Goal: Communication & Community: Share content

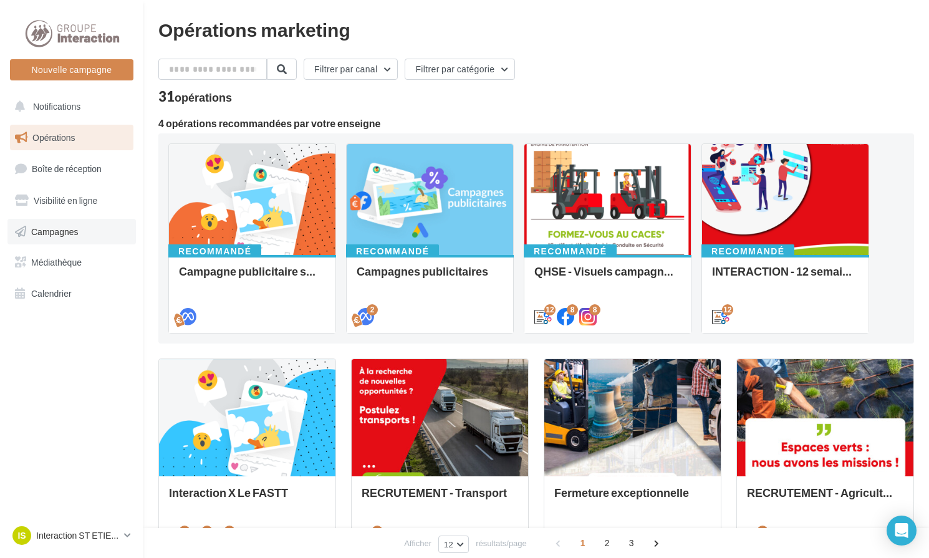
click at [68, 235] on span "Campagnes" at bounding box center [54, 231] width 47 height 11
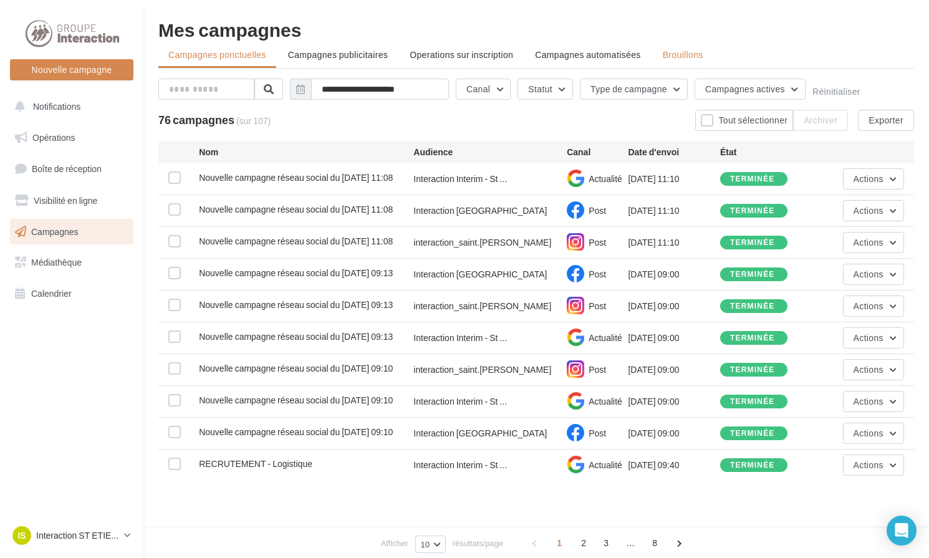
click at [687, 52] on span "Brouillons" at bounding box center [683, 54] width 41 height 11
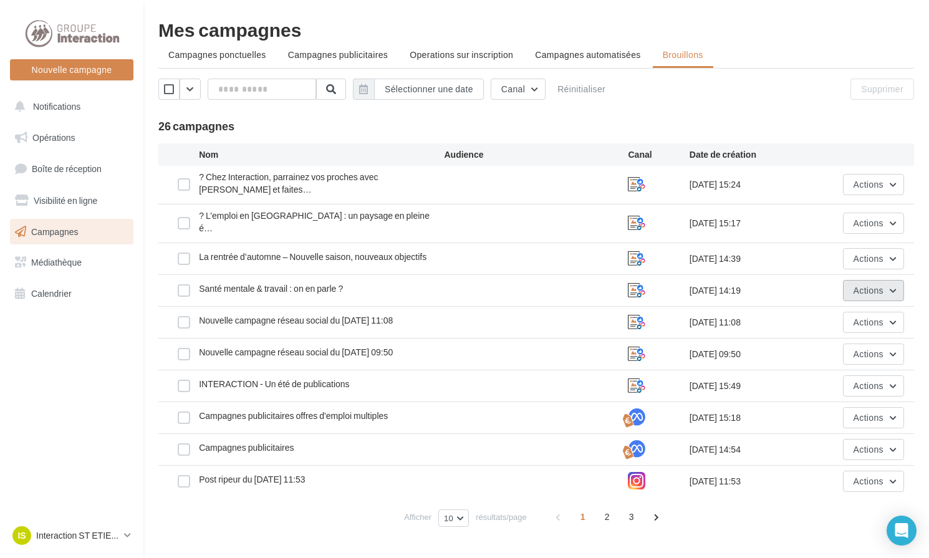
click at [855, 285] on span "Actions" at bounding box center [868, 290] width 30 height 11
click at [829, 310] on button "Editer" at bounding box center [841, 320] width 125 height 32
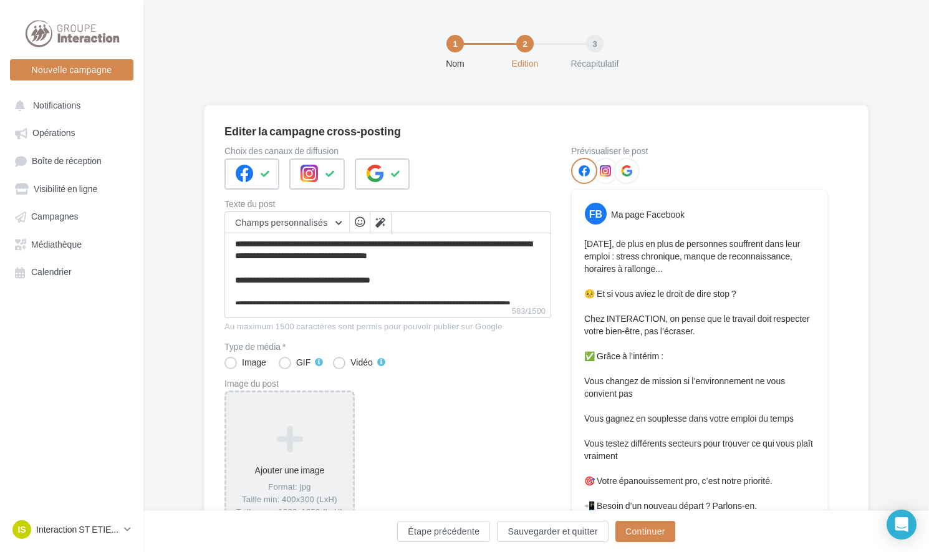
scroll to position [119, 0]
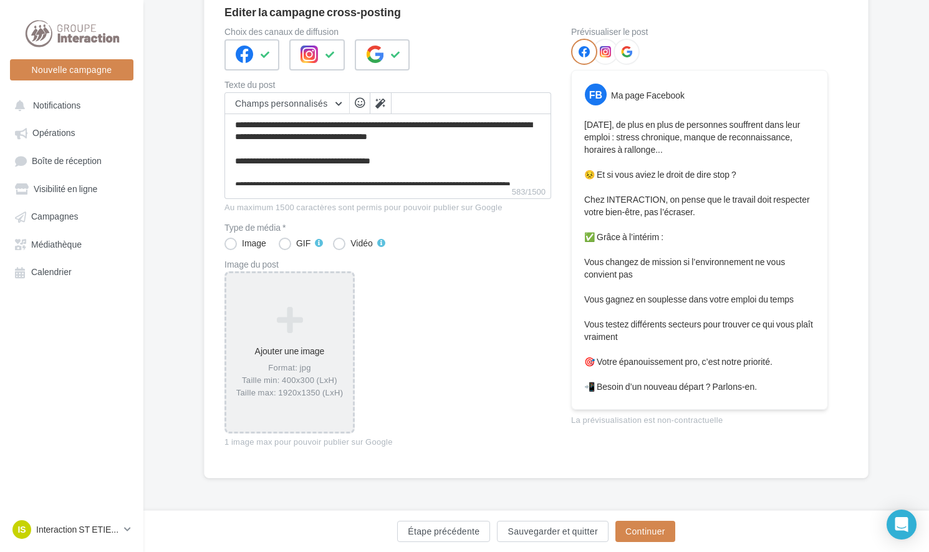
click at [282, 322] on icon at bounding box center [289, 320] width 117 height 30
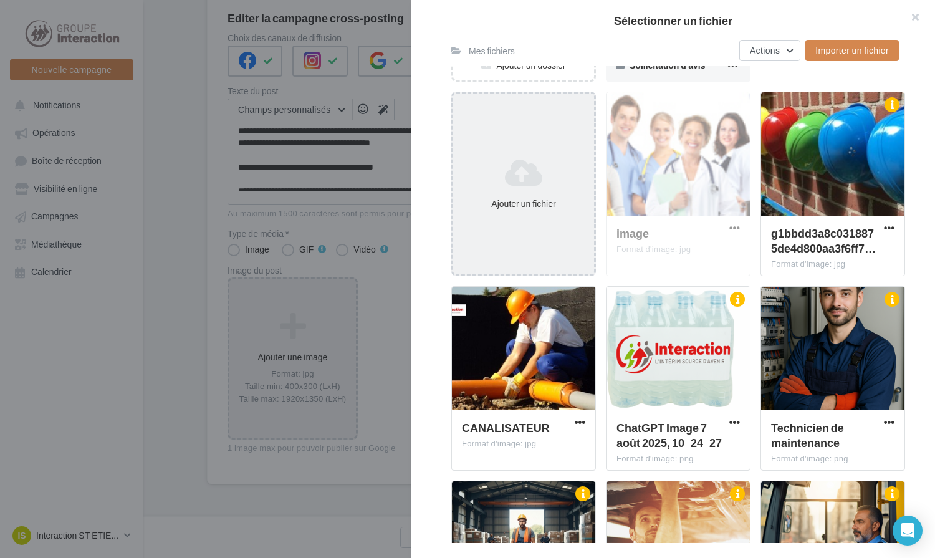
scroll to position [0, 0]
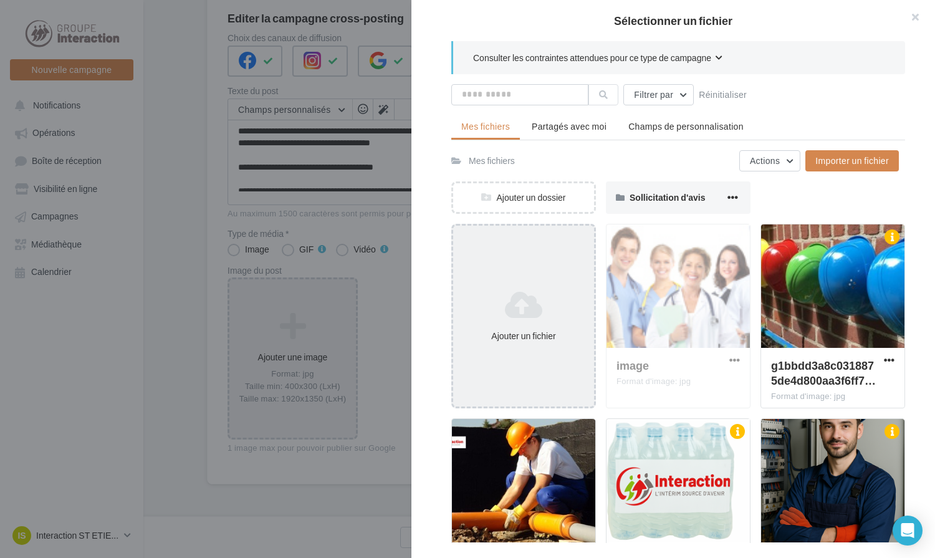
click at [524, 278] on div "Ajouter un fichier" at bounding box center [523, 316] width 145 height 184
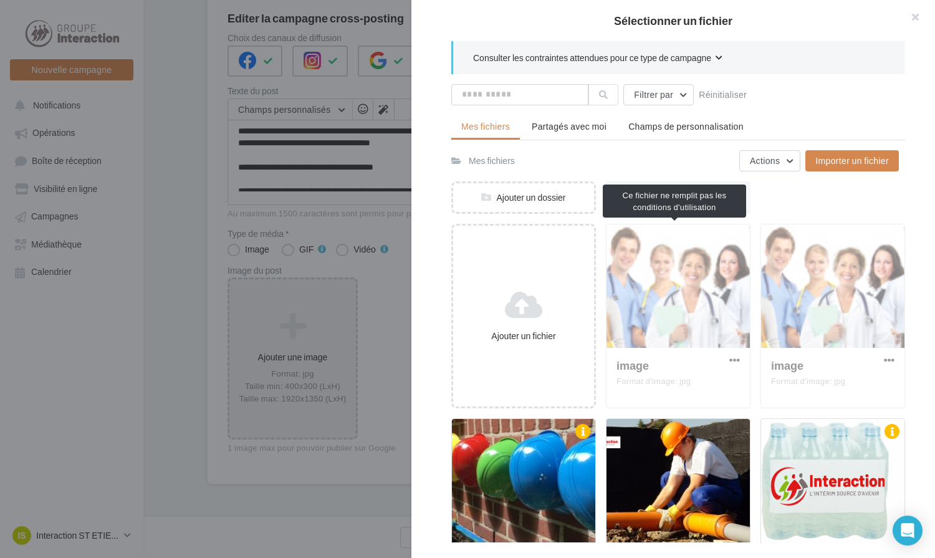
click at [732, 357] on div "image Format d'image: jpg" at bounding box center [678, 316] width 145 height 184
click at [731, 357] on div "image Format d'image: jpg" at bounding box center [678, 316] width 145 height 184
click at [729, 359] on div "image Format d'image: jpg" at bounding box center [678, 316] width 145 height 184
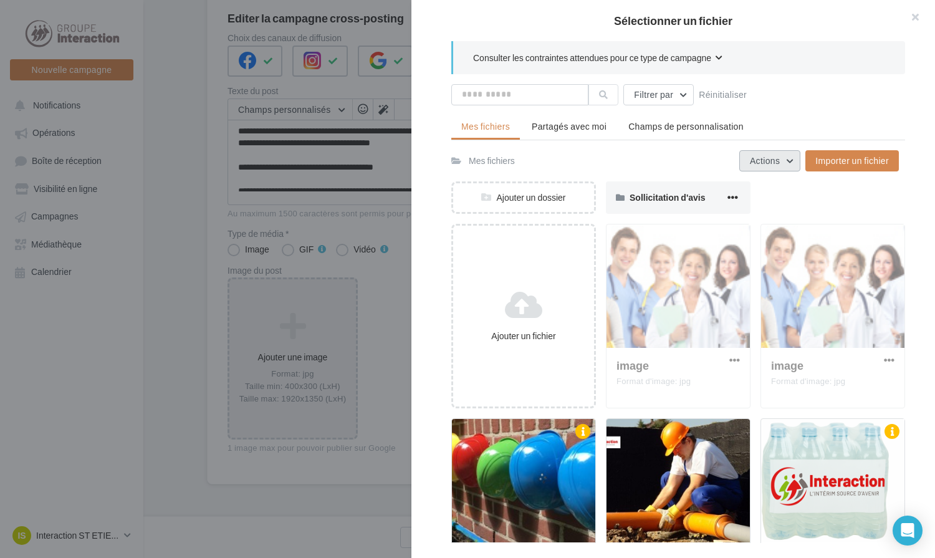
click at [762, 166] on button "Actions" at bounding box center [769, 160] width 61 height 21
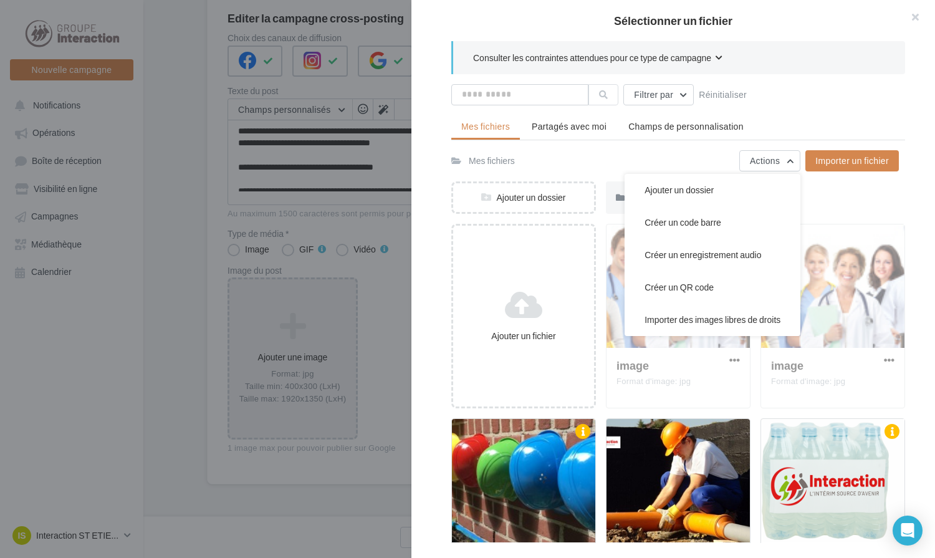
click at [653, 150] on div "Mes fichiers Actions Ajouter un dossier Créer un code barre Créer un enregistre…" at bounding box center [674, 160] width 447 height 21
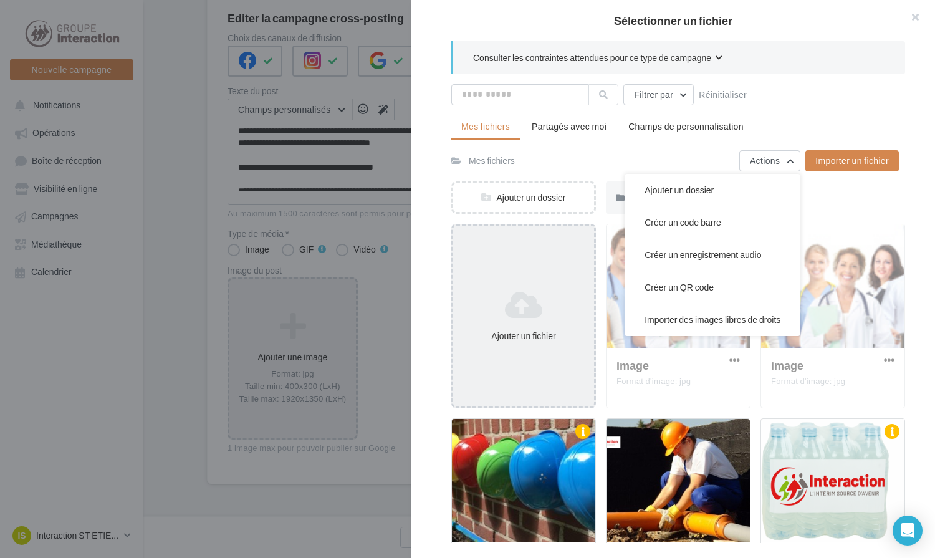
click at [560, 269] on div "Ajouter un fichier" at bounding box center [523, 316] width 145 height 184
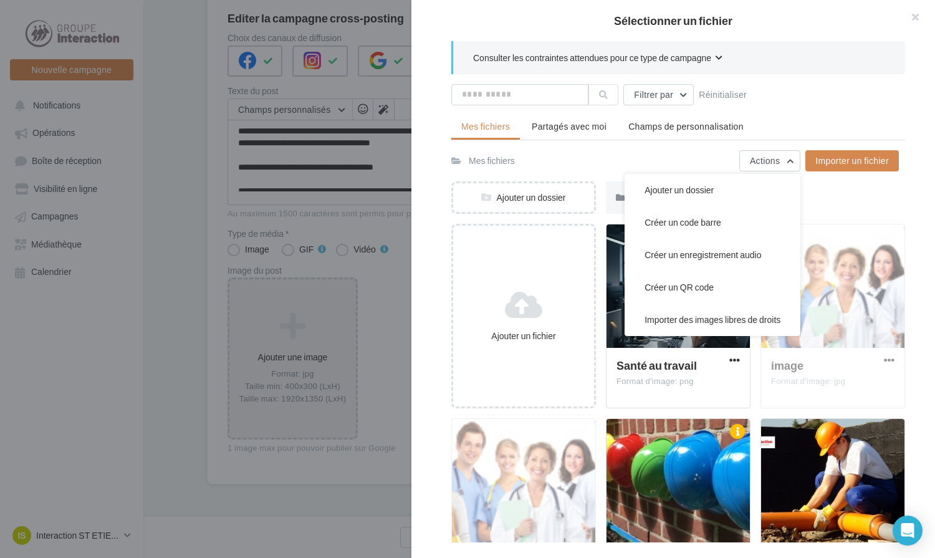
click at [596, 143] on div "Mes fichiers Partagés avec moi Champs de personnalisation Mes fichiers Actions …" at bounding box center [678, 558] width 454 height 886
click at [615, 318] on div at bounding box center [677, 286] width 143 height 125
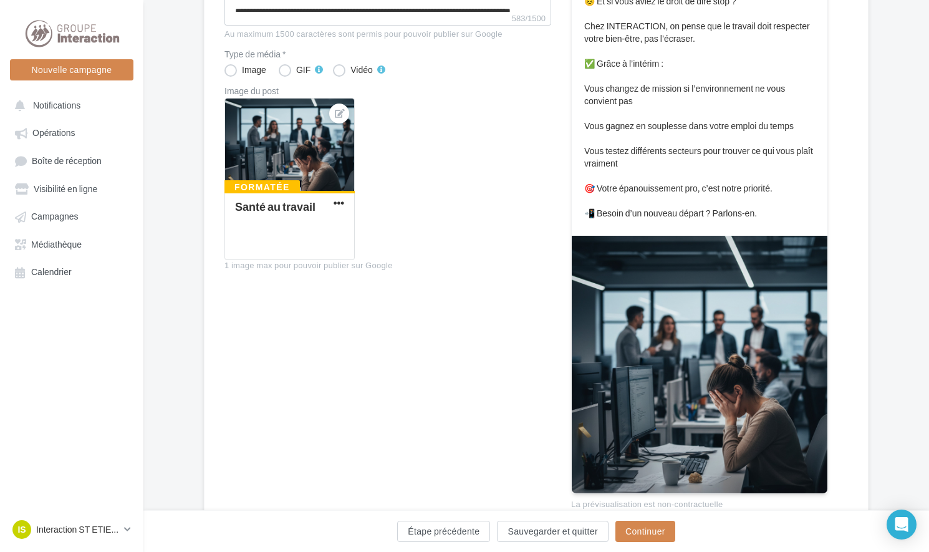
scroll to position [355, 0]
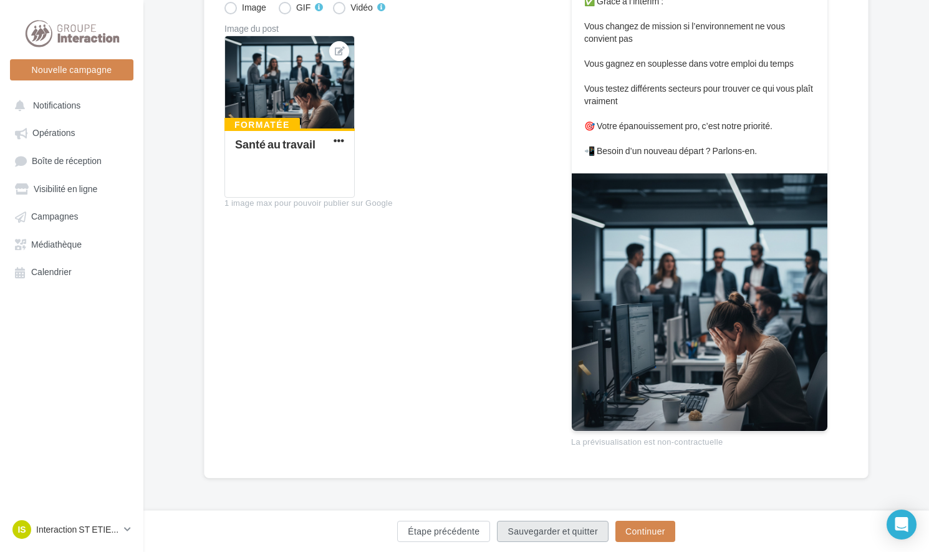
click at [528, 530] on button "Sauvegarder et quitter" at bounding box center [552, 530] width 111 height 21
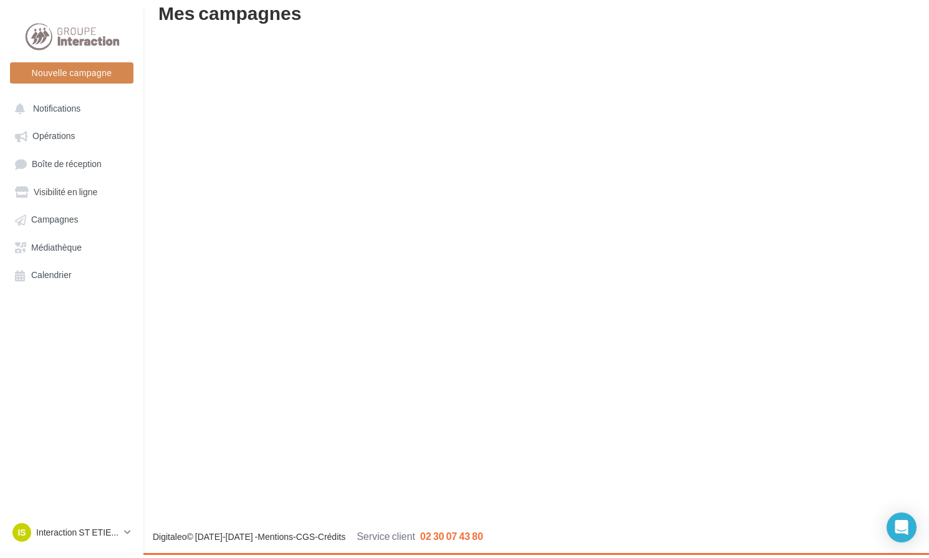
scroll to position [20, 0]
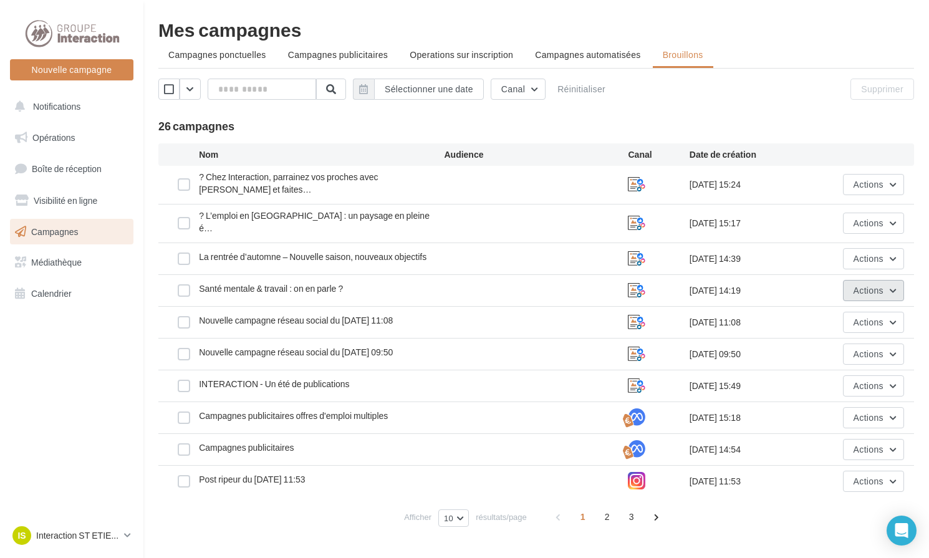
click at [873, 285] on span "Actions" at bounding box center [868, 290] width 30 height 11
click at [847, 313] on button "Editer" at bounding box center [841, 320] width 125 height 32
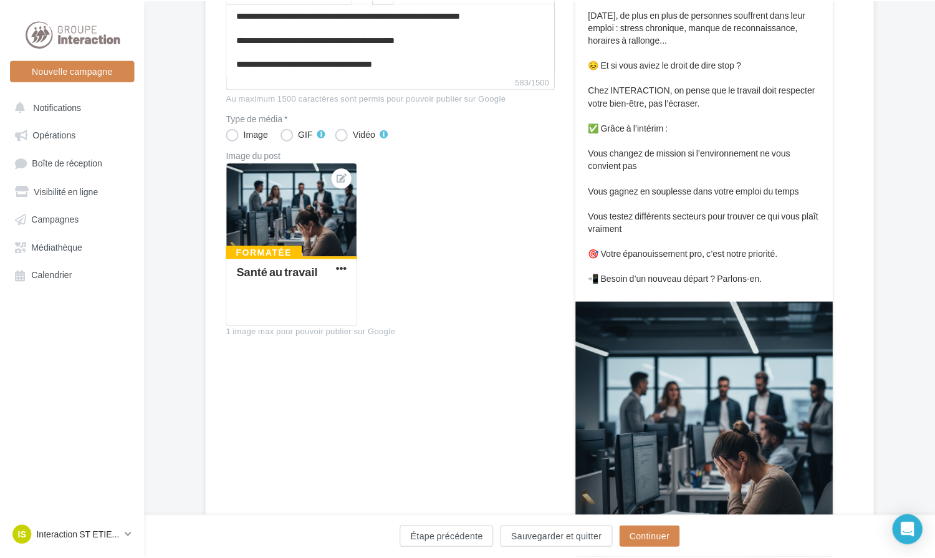
scroll to position [292, 0]
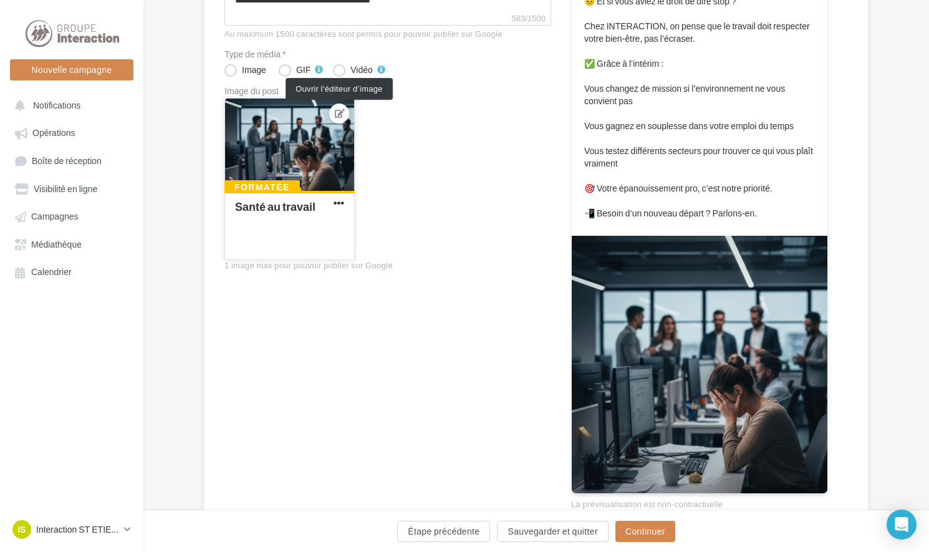
click at [342, 114] on icon at bounding box center [340, 113] width 10 height 9
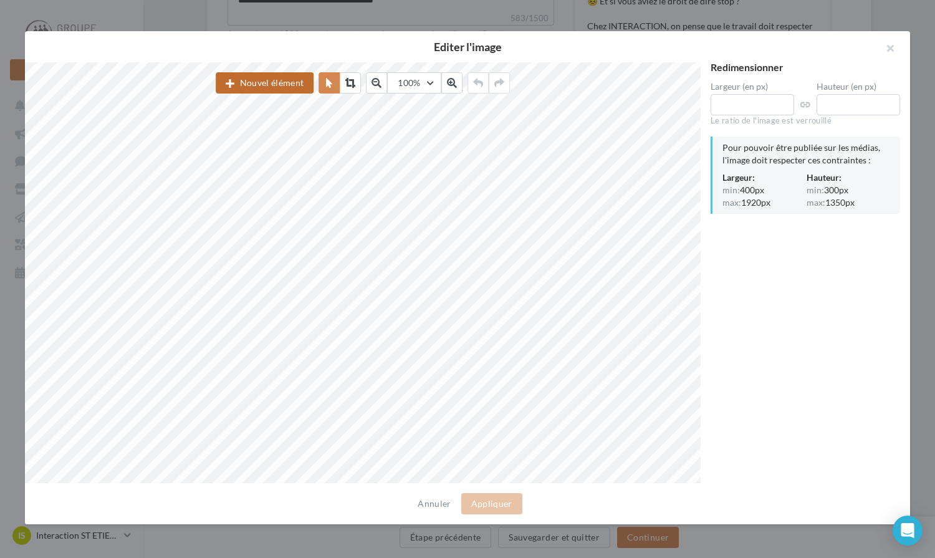
click at [283, 80] on button "Nouvel élément" at bounding box center [265, 82] width 98 height 21
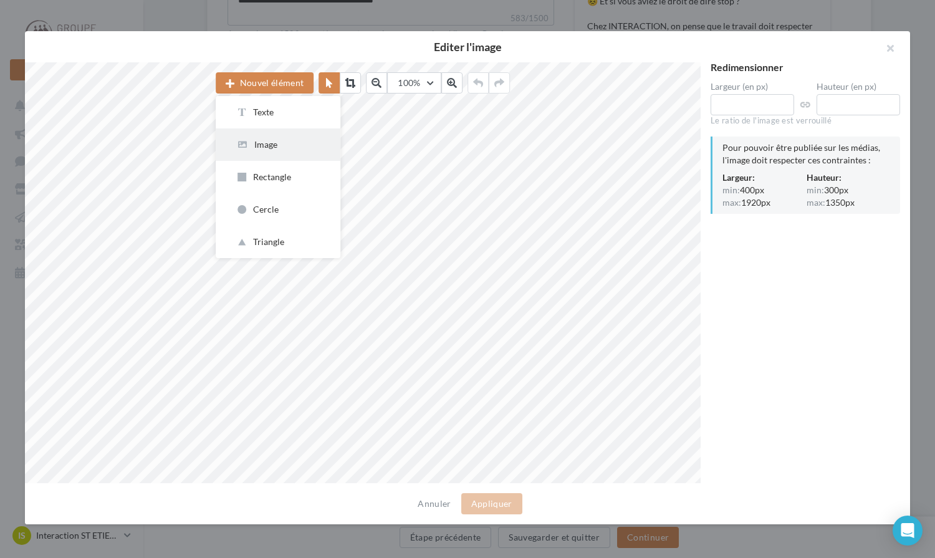
click at [285, 143] on div "Image" at bounding box center [278, 144] width 85 height 12
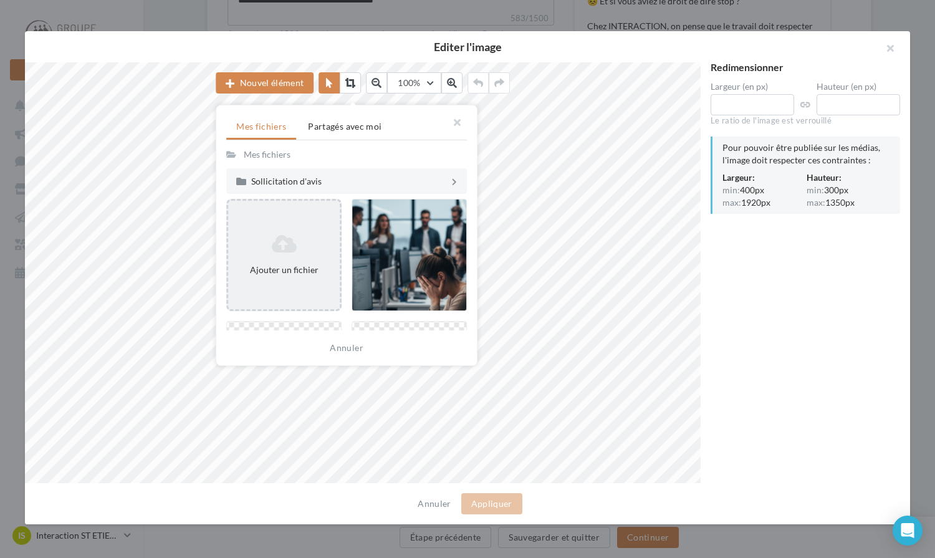
click at [300, 251] on icon at bounding box center [284, 244] width 102 height 20
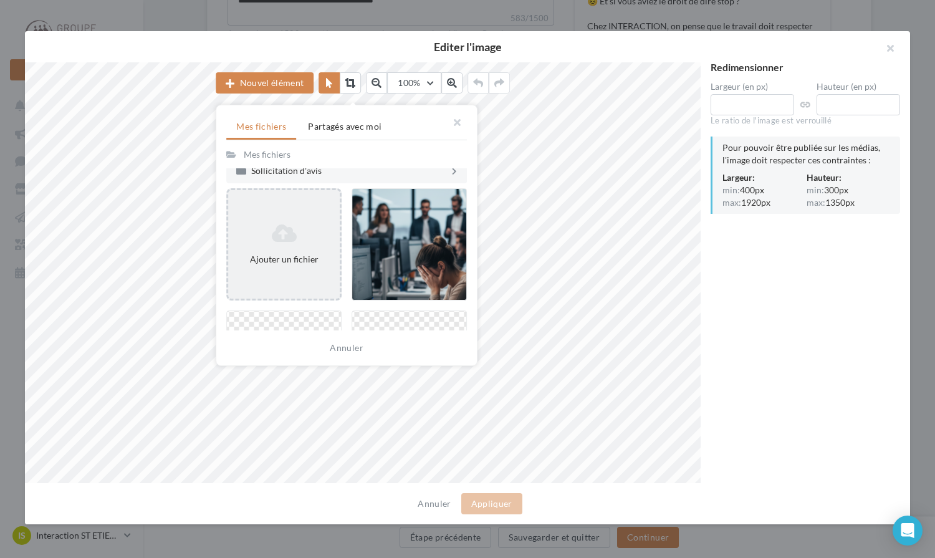
scroll to position [0, 0]
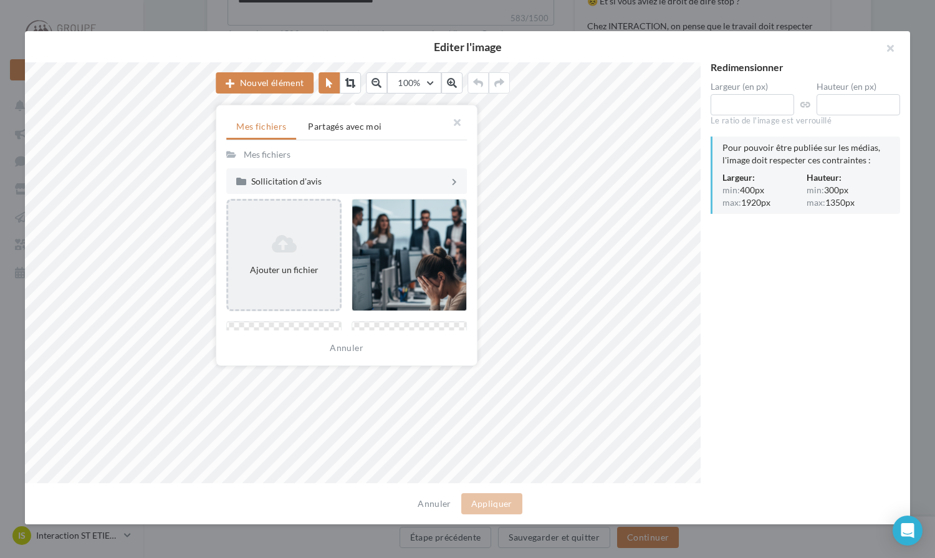
click at [307, 270] on div "Ajouter un fichier" at bounding box center [284, 270] width 102 height 12
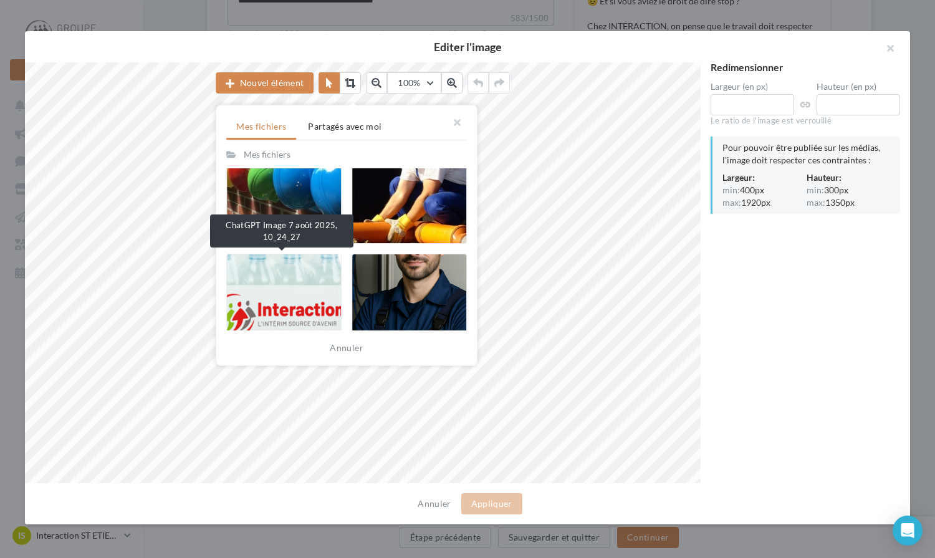
scroll to position [62, 0]
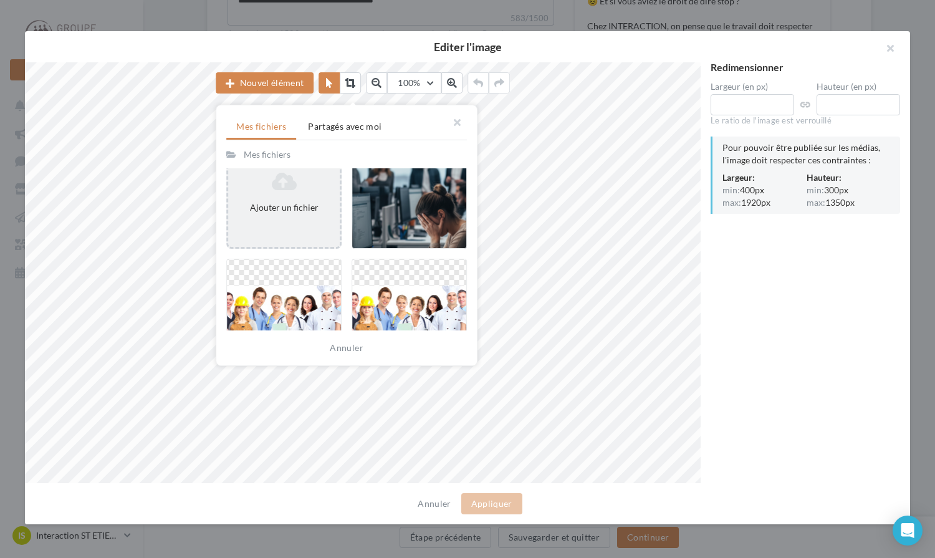
click at [295, 226] on div "Ajouter un fichier" at bounding box center [283, 192] width 115 height 112
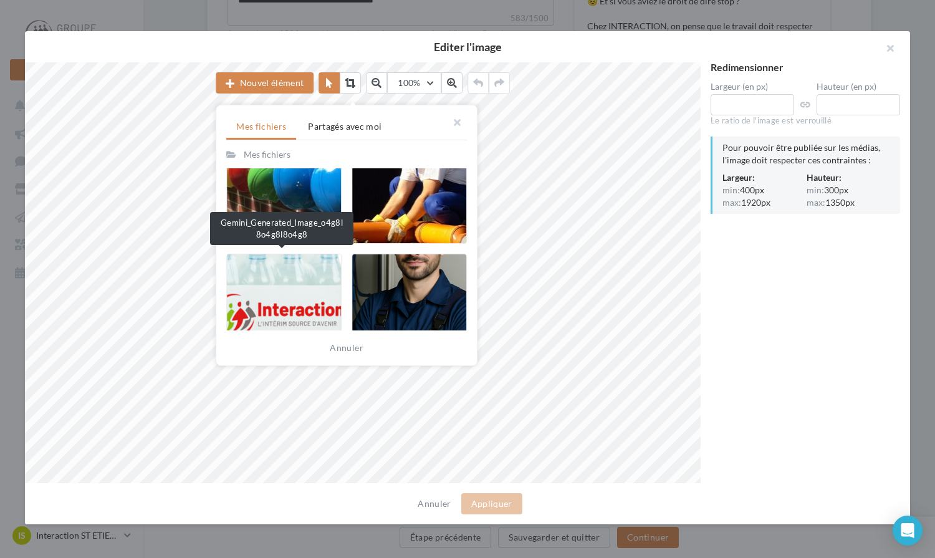
scroll to position [436, 0]
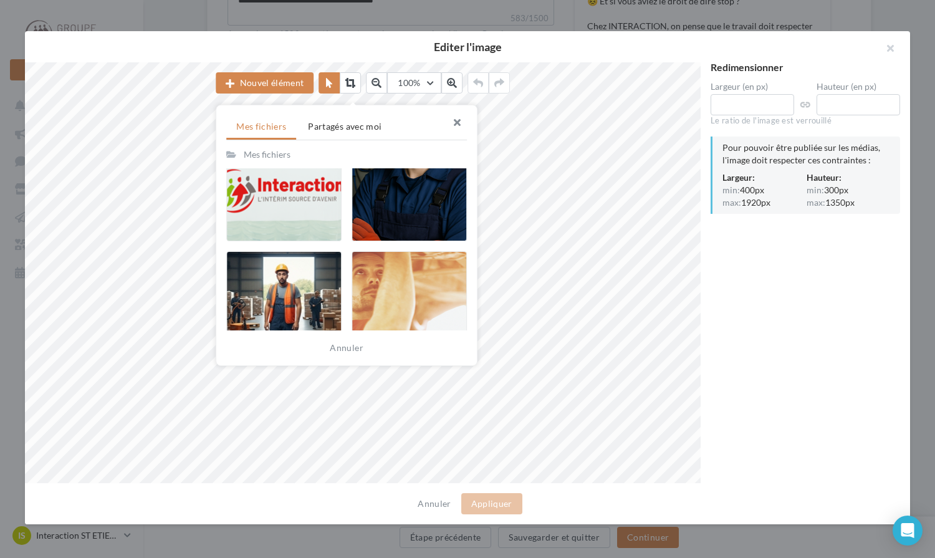
click at [461, 117] on button "button" at bounding box center [452, 123] width 50 height 37
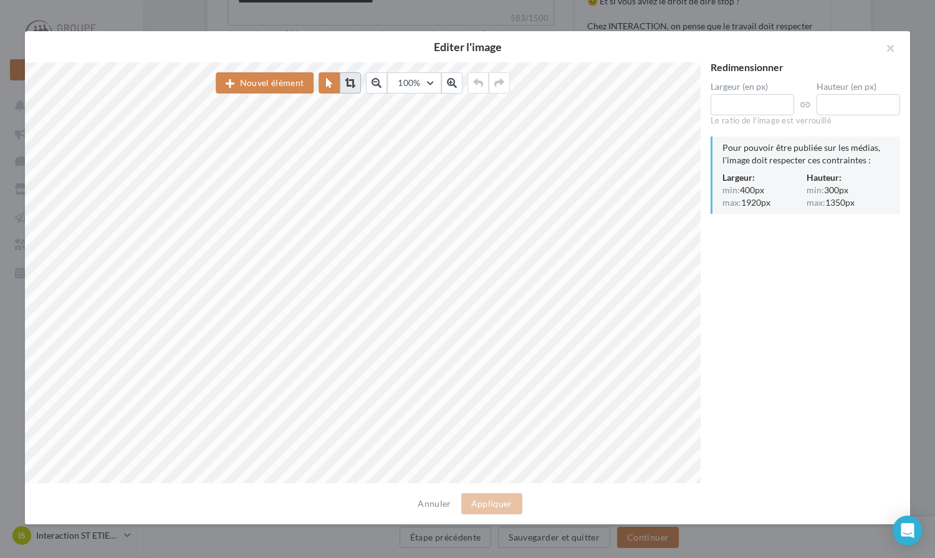
drag, startPoint x: 441, startPoint y: 500, endPoint x: 352, endPoint y: 85, distance: 424.7
click at [352, 85] on icon at bounding box center [350, 83] width 10 height 10
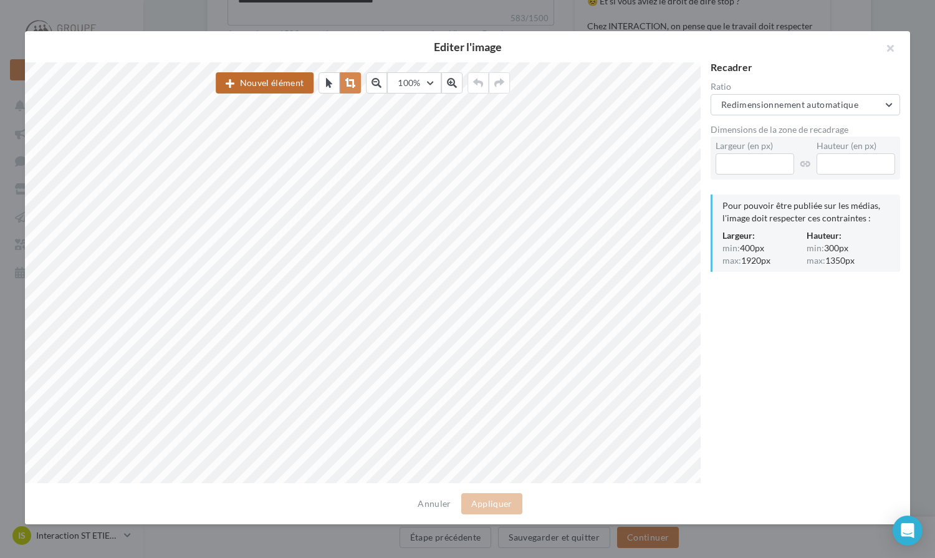
click at [282, 89] on button "Nouvel élément" at bounding box center [265, 82] width 98 height 21
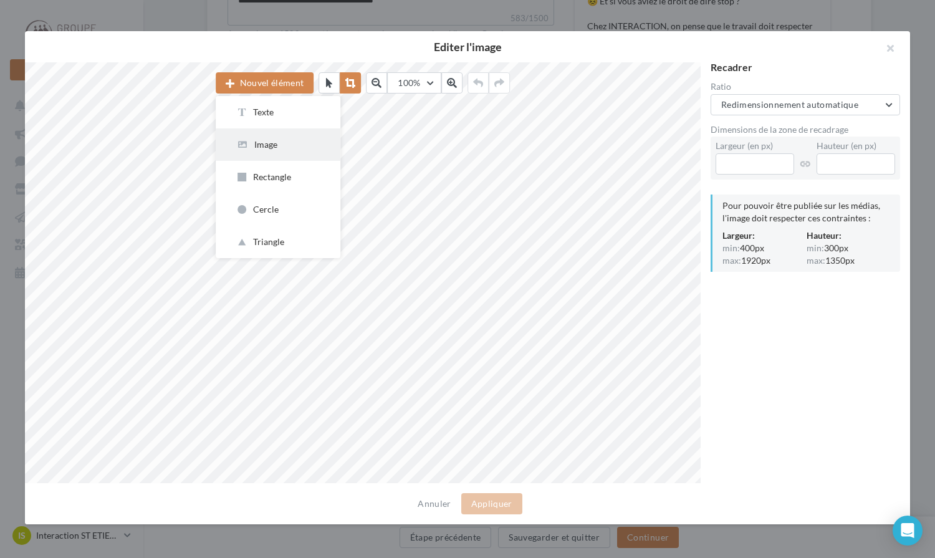
click at [296, 146] on div "Image" at bounding box center [278, 144] width 85 height 12
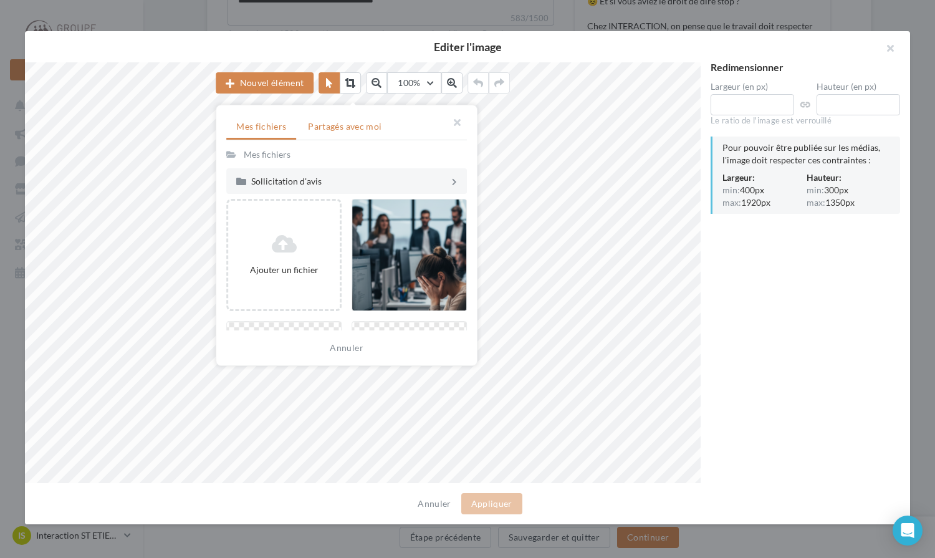
click at [340, 126] on span "Partagés avec moi" at bounding box center [345, 126] width 74 height 11
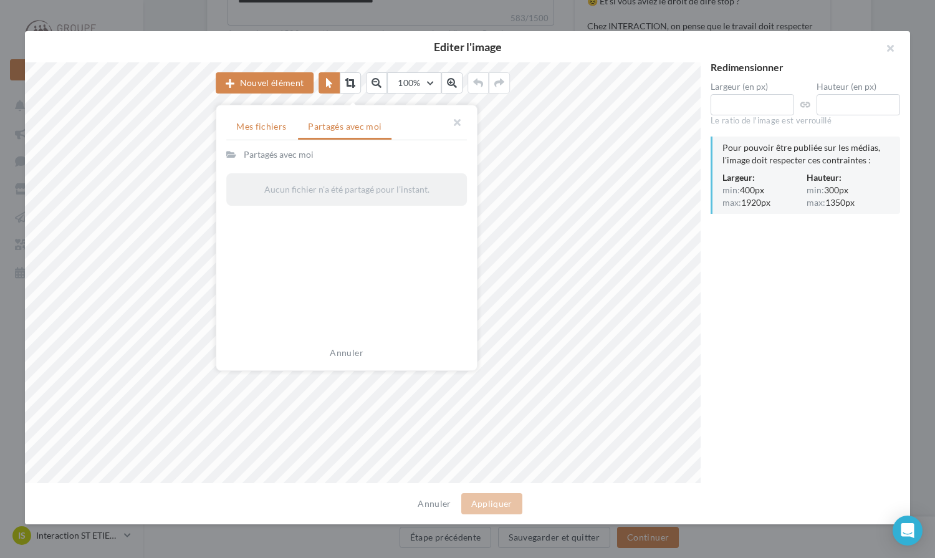
click at [268, 127] on span "Mes fichiers" at bounding box center [261, 126] width 50 height 11
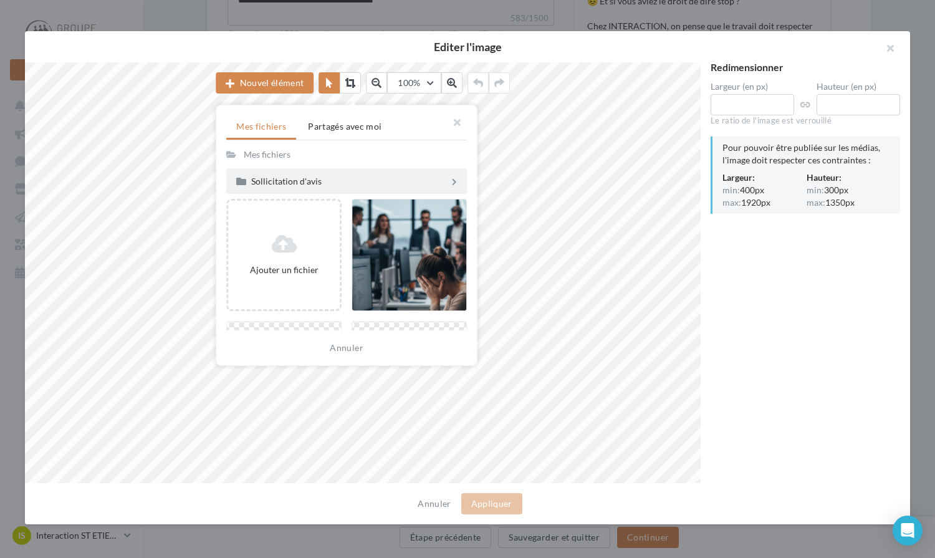
click at [309, 179] on div "Sollicitation d'avis" at bounding box center [350, 181] width 198 height 9
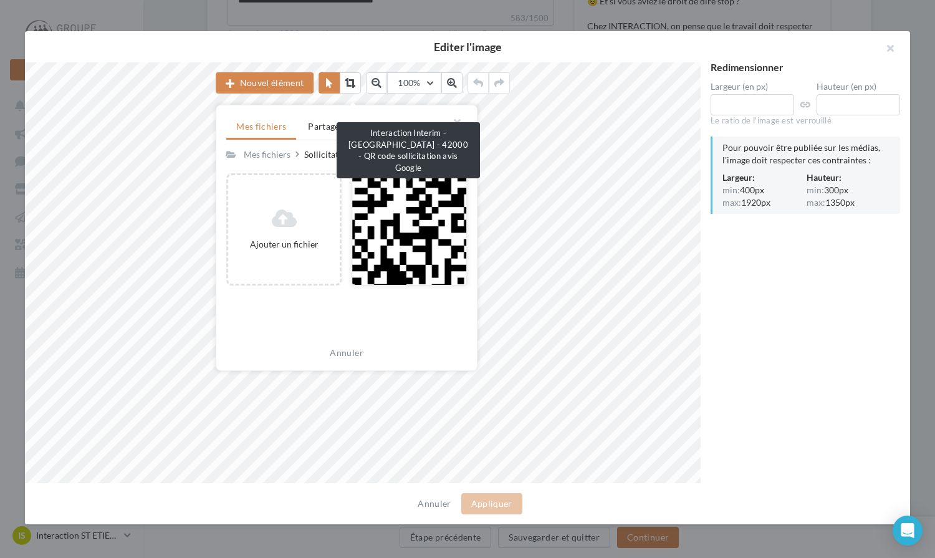
click at [409, 236] on div at bounding box center [409, 229] width 115 height 112
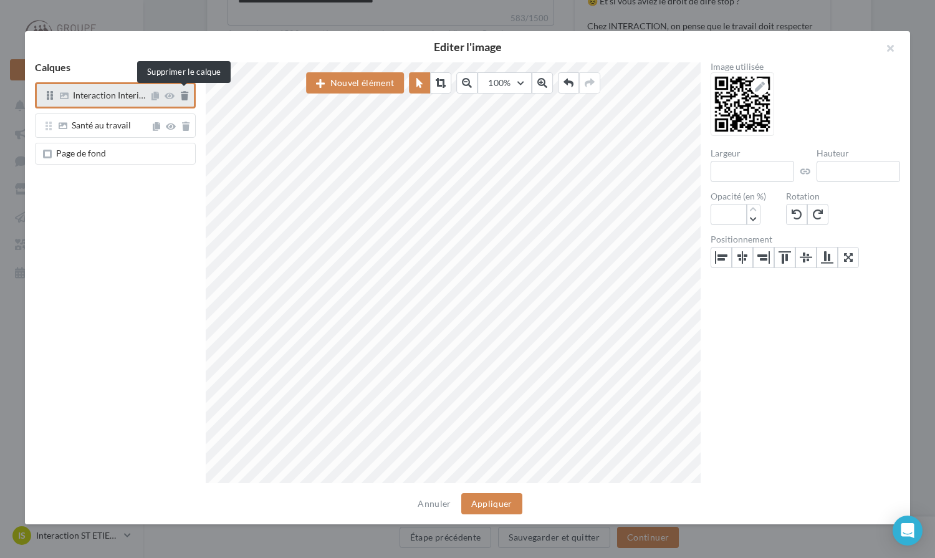
click at [187, 99] on icon at bounding box center [184, 96] width 7 height 9
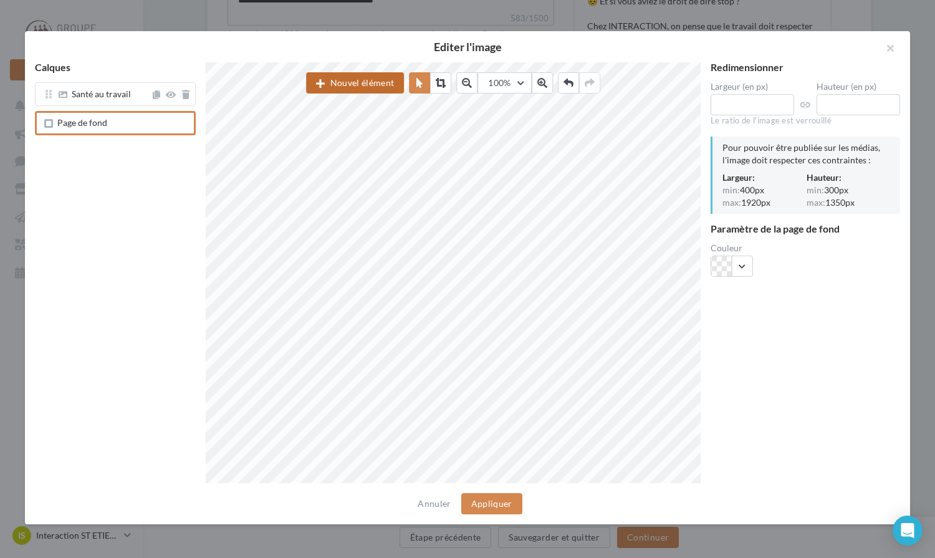
click at [370, 84] on button "Nouvel élément" at bounding box center [355, 82] width 98 height 21
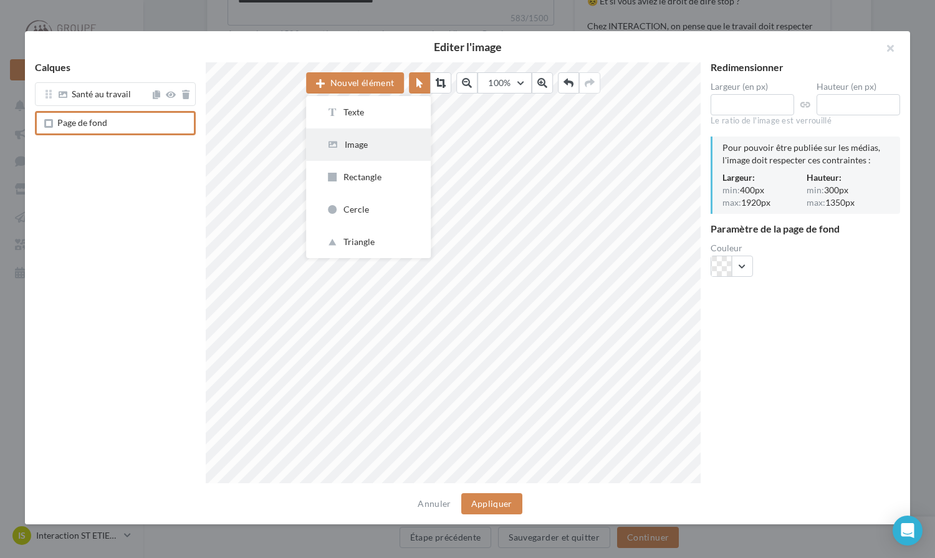
click at [357, 138] on button "Image" at bounding box center [368, 144] width 125 height 32
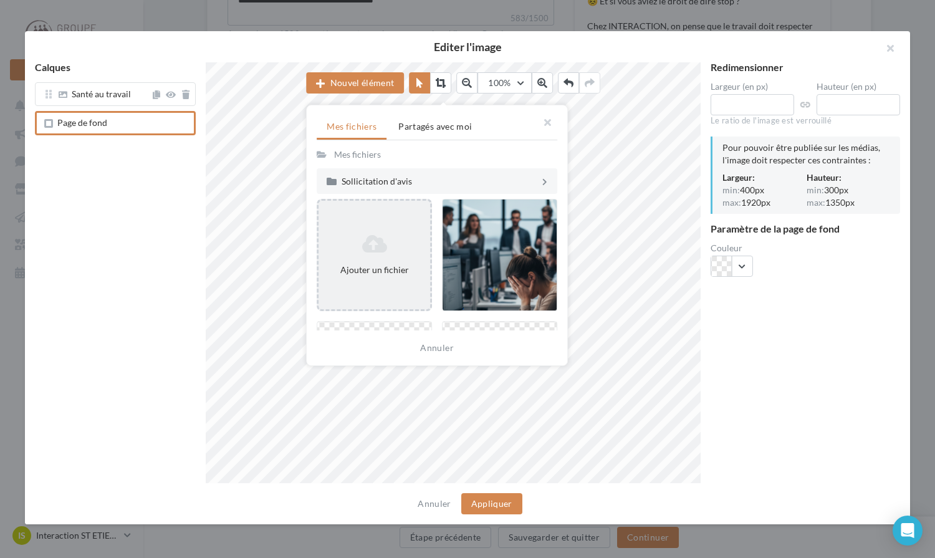
click at [408, 287] on div "Ajouter un fichier" at bounding box center [374, 255] width 115 height 112
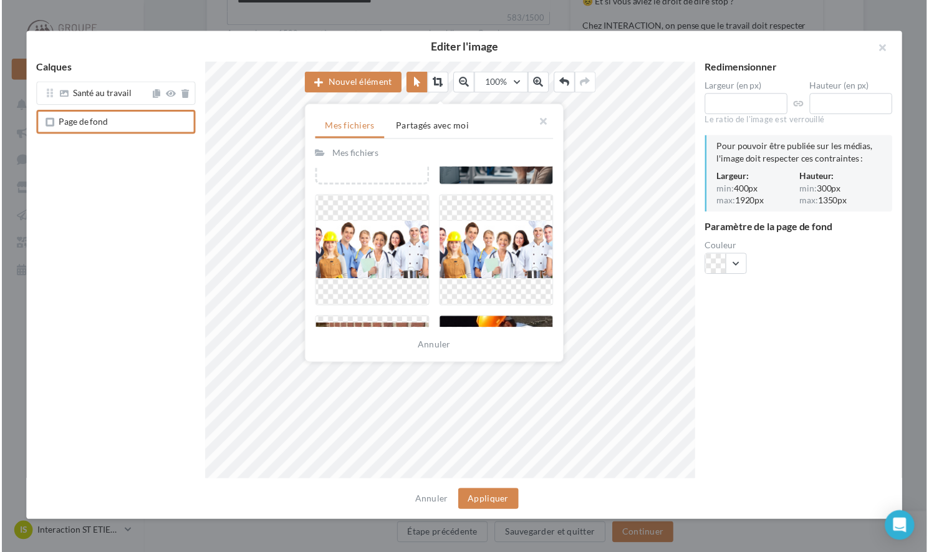
scroll to position [0, 0]
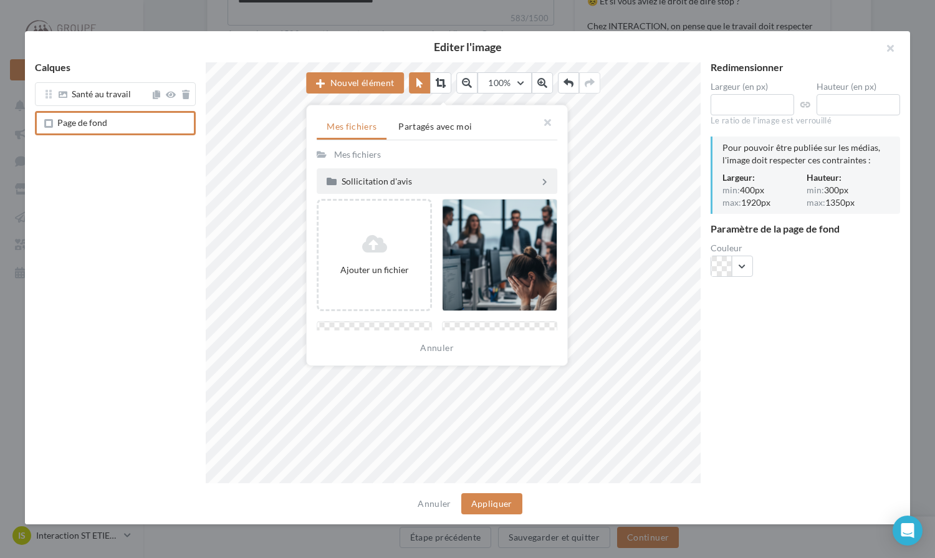
click at [417, 175] on div "Sollicitation d'avis" at bounding box center [435, 180] width 216 height 15
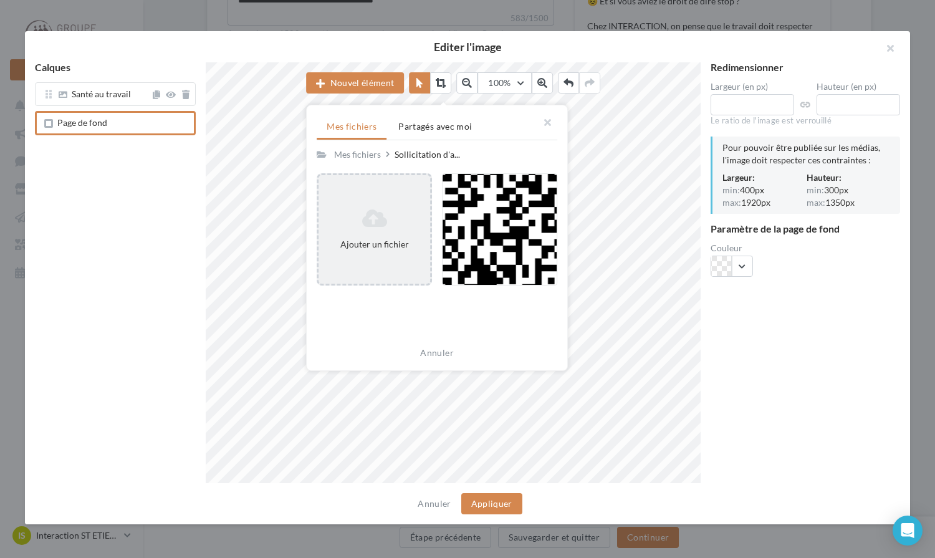
click at [387, 221] on icon at bounding box center [374, 218] width 102 height 20
click at [376, 201] on div "Ajouter un fichier" at bounding box center [374, 229] width 115 height 112
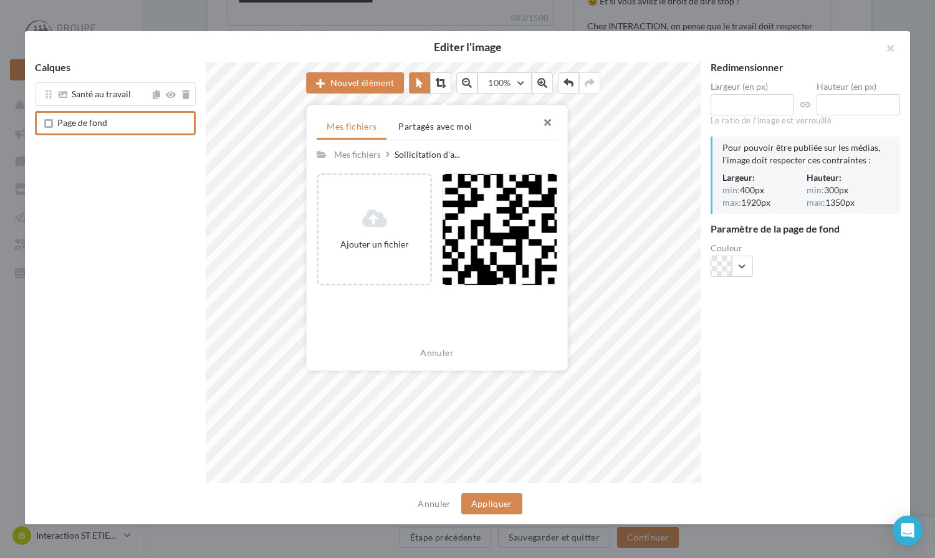
click at [551, 118] on button "button" at bounding box center [542, 123] width 50 height 37
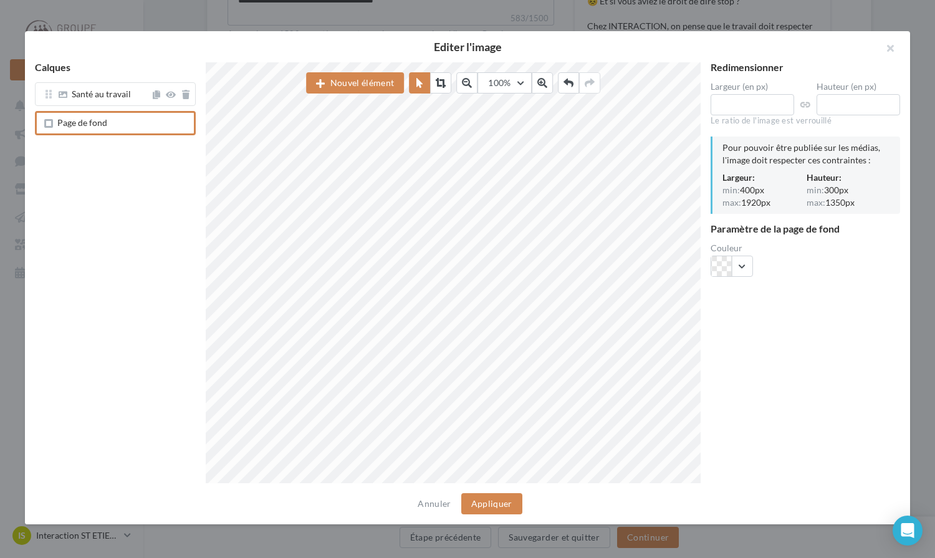
click at [439, 493] on div "Annuler Appliquer" at bounding box center [467, 503] width 885 height 41
click at [436, 500] on button "Annuler" at bounding box center [434, 503] width 43 height 15
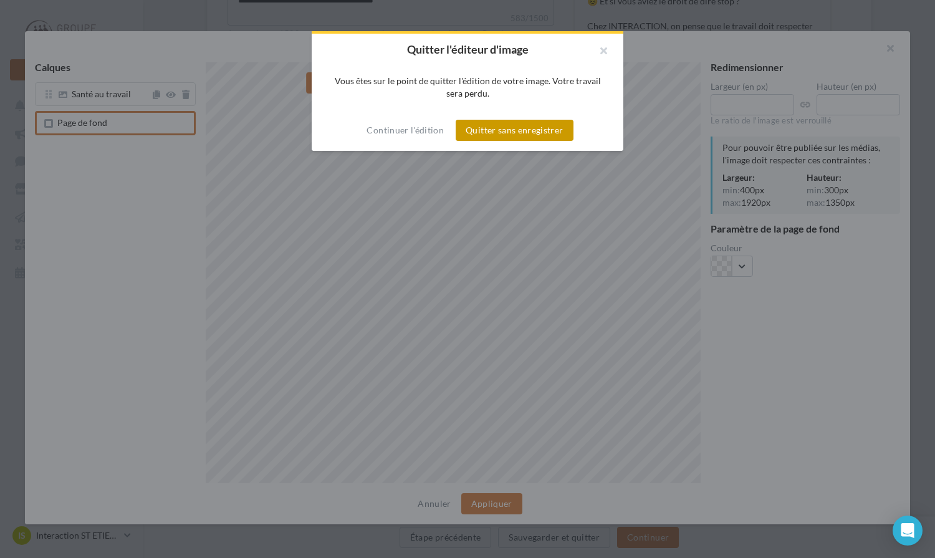
click at [494, 128] on button "Quitter sans enregistrer" at bounding box center [514, 130] width 117 height 21
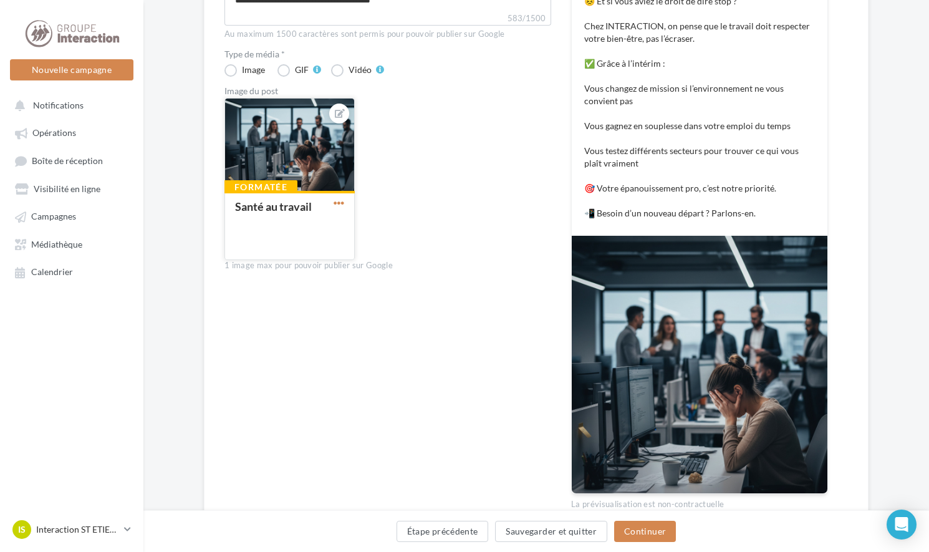
click at [337, 206] on span "button" at bounding box center [338, 203] width 11 height 11
click at [384, 227] on button "Remplacer l'image" at bounding box center [397, 228] width 132 height 32
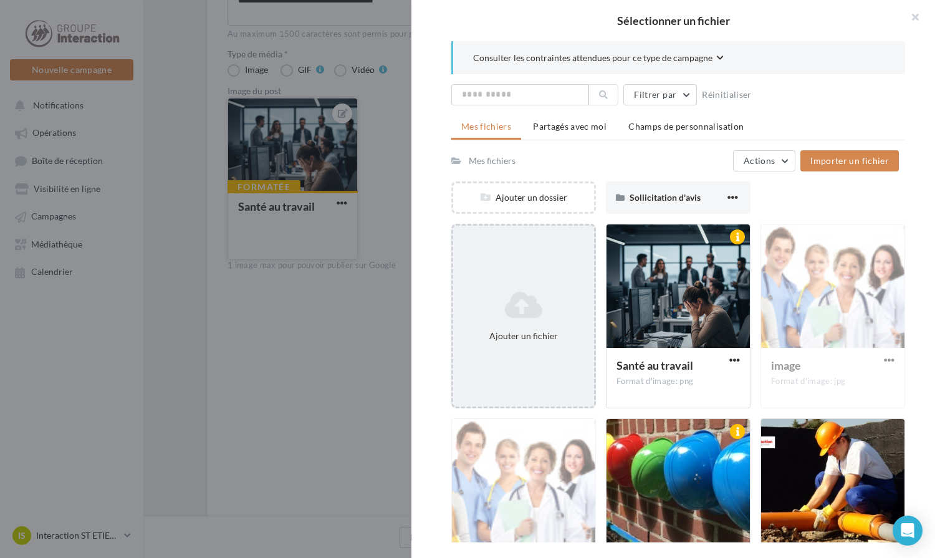
click at [553, 313] on icon at bounding box center [523, 305] width 131 height 30
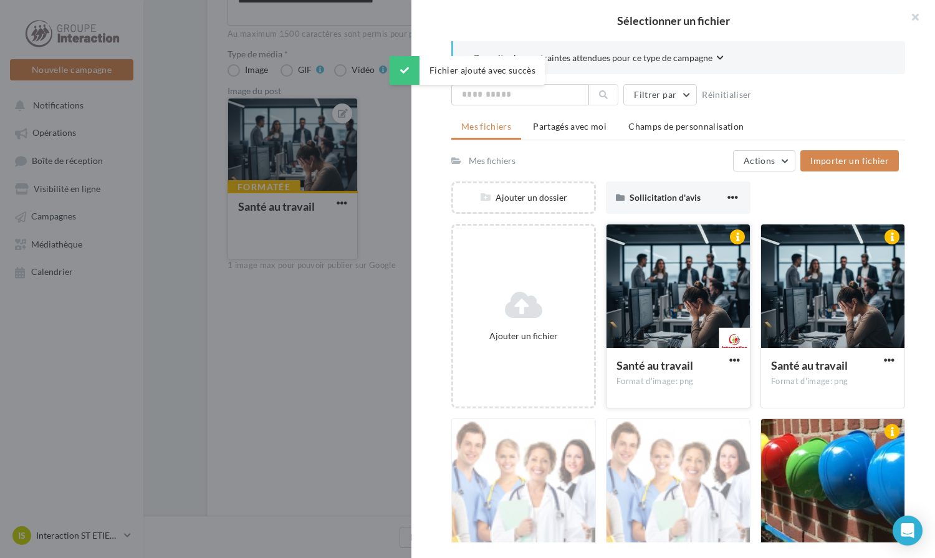
click at [668, 298] on div at bounding box center [677, 286] width 143 height 125
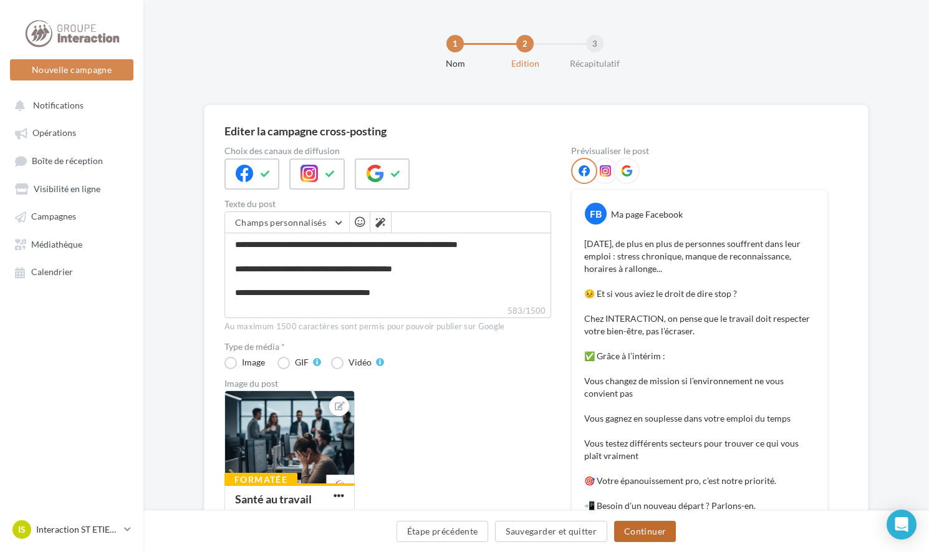
click at [656, 533] on button "Continuer" at bounding box center [645, 530] width 62 height 21
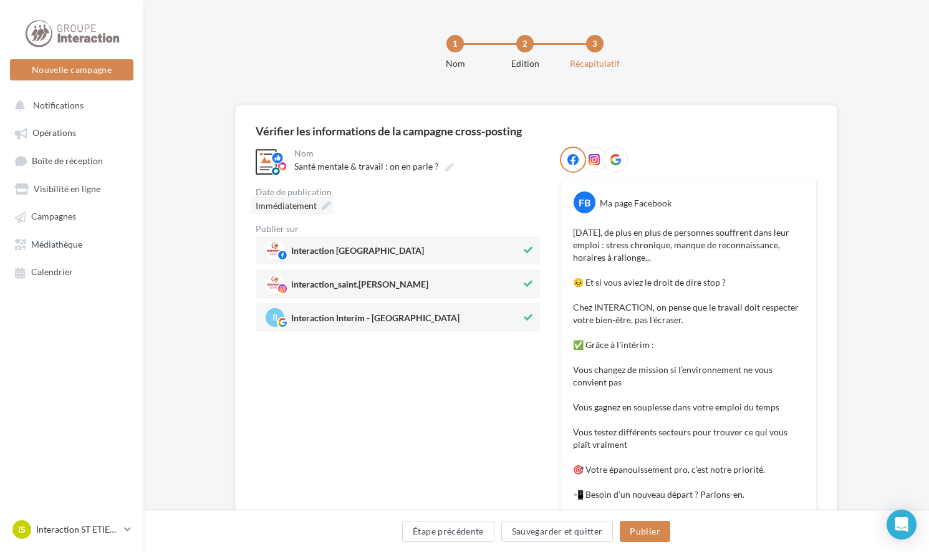
click at [323, 204] on icon at bounding box center [326, 205] width 9 height 9
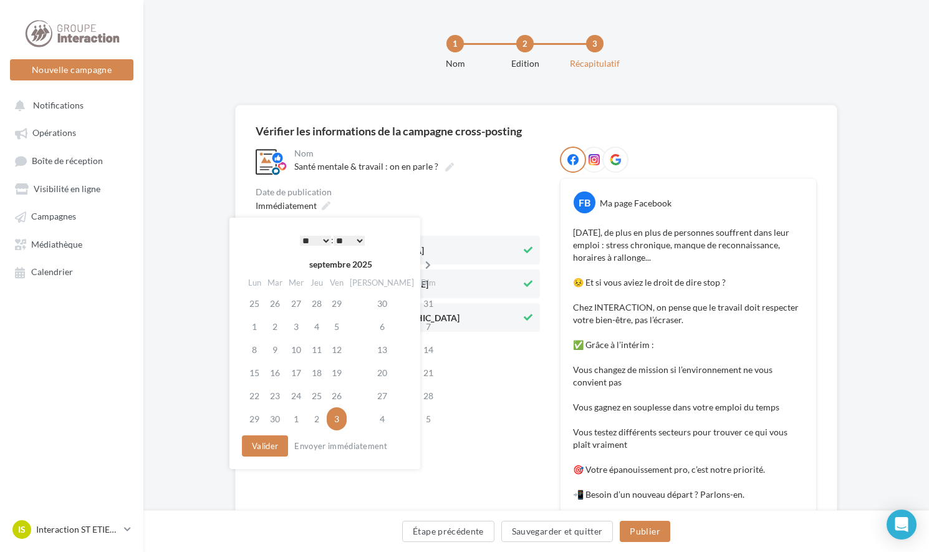
click at [420, 261] on icon at bounding box center [428, 265] width 16 height 9
click at [271, 323] on td "7" at bounding box center [274, 326] width 21 height 23
click at [274, 447] on button "Valider" at bounding box center [265, 445] width 46 height 21
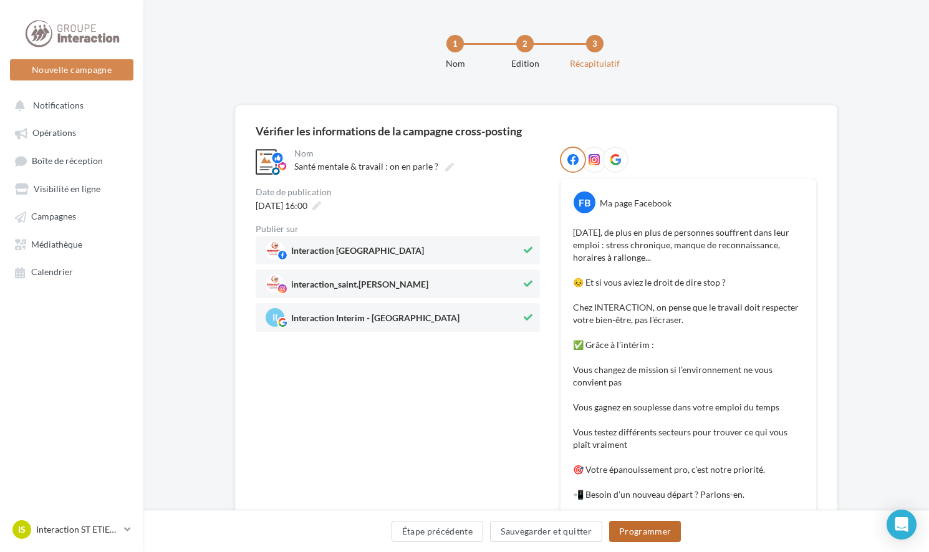
click at [629, 534] on button "Programmer" at bounding box center [645, 530] width 72 height 21
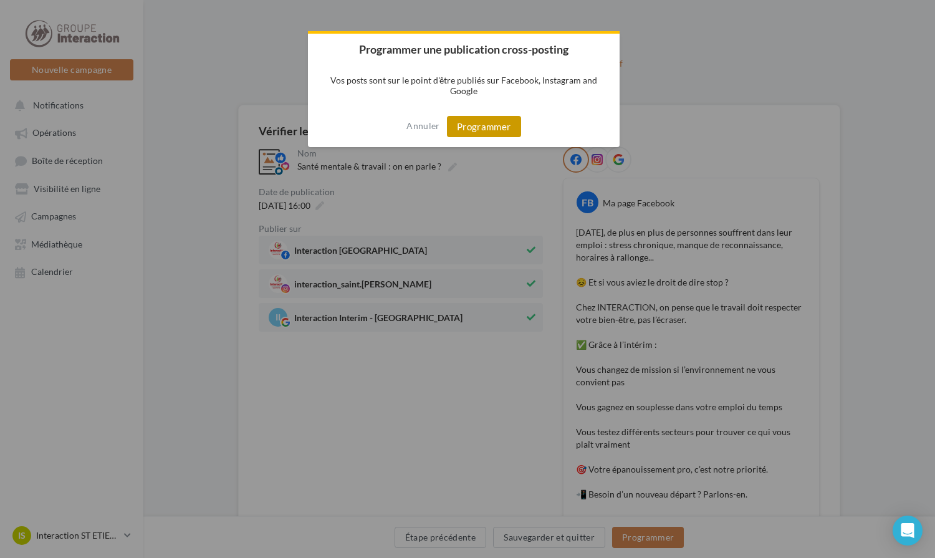
click at [489, 128] on button "Programmer" at bounding box center [484, 126] width 74 height 21
